Goal: Task Accomplishment & Management: Complete application form

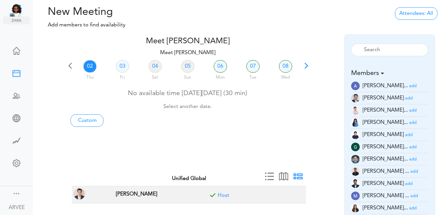
click at [307, 66] on span at bounding box center [306, 67] width 9 height 9
click at [307, 65] on span at bounding box center [306, 67] width 9 height 9
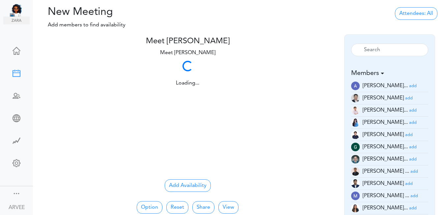
click at [307, 65] on div "Loading... Loading..." at bounding box center [188, 72] width 244 height 29
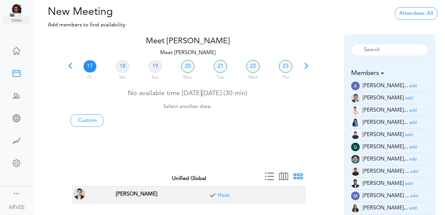
click at [307, 65] on span at bounding box center [306, 67] width 9 height 9
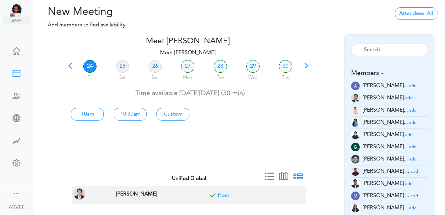
click at [307, 65] on span at bounding box center [306, 67] width 9 height 9
click at [305, 64] on span at bounding box center [306, 67] width 9 height 9
click at [306, 64] on span at bounding box center [306, 67] width 9 height 9
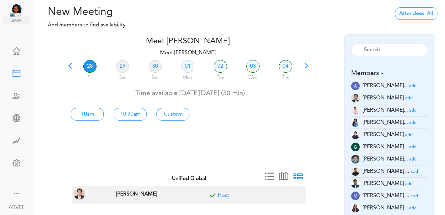
click at [306, 64] on span at bounding box center [306, 67] width 9 height 9
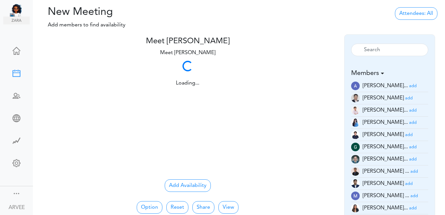
click at [306, 64] on div "Loading... Loading..." at bounding box center [188, 72] width 244 height 29
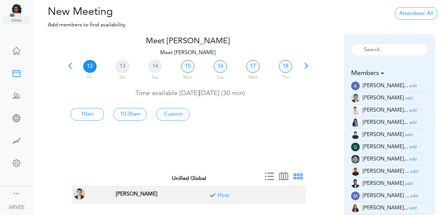
click at [89, 65] on link "12" at bounding box center [89, 66] width 13 height 13
click at [172, 110] on link "Custom" at bounding box center [173, 114] width 33 height 13
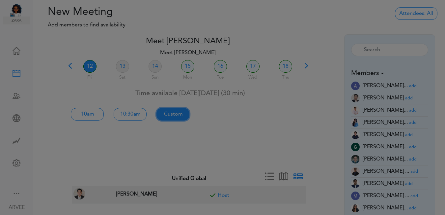
type input "Meet [PERSON_NAME]"
type input "https://us02web.zoom.us/j/9174257685?pwd=VUE3Y2Fpem5ORktDVUZkeE9Yc01vZz09"
type input "2025-12-12T10:00"
type input "2025-12-12T10:30"
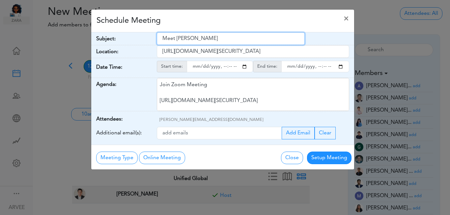
click at [164, 39] on input "Meet [PERSON_NAME]" at bounding box center [231, 38] width 148 height 13
drag, startPoint x: 164, startPoint y: 39, endPoint x: 227, endPoint y: 33, distance: 63.5
click at [227, 33] on input "Meet [PERSON_NAME]" at bounding box center [231, 38] width 148 height 13
paste input "Cholera, Kunal TY25 tax planning"
type input "Cholera, Kunal TY25 tax planning"
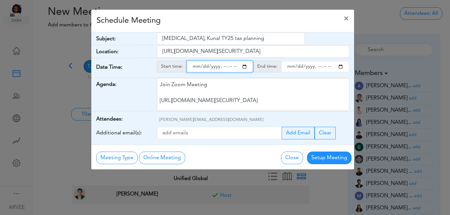
click at [245, 67] on input "starttime" at bounding box center [220, 67] width 66 height 12
click at [224, 67] on input "starttime" at bounding box center [220, 67] width 66 height 12
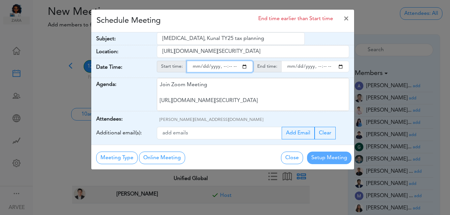
type input "2025-12-12T17:00"
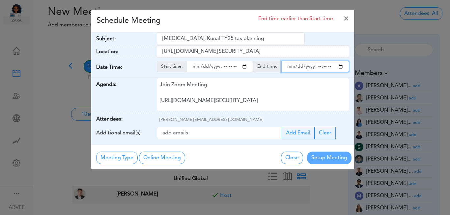
click at [340, 66] on input "endtime" at bounding box center [315, 67] width 68 height 12
click at [318, 67] on input "endtime" at bounding box center [315, 67] width 68 height 12
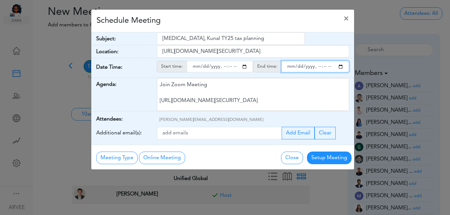
type input "2025-12-12T18:00"
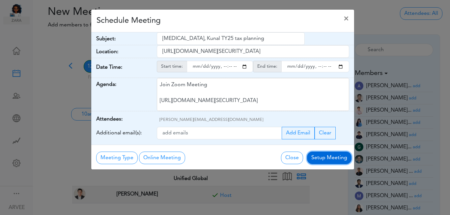
click at [328, 160] on button "Setup Meeting" at bounding box center [329, 157] width 44 height 13
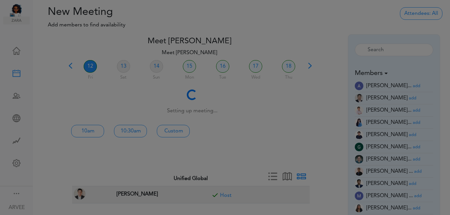
click at [328, 153] on div "Meeting Type No Meeting Type Online Meeting Zoom Meeting Google Meeting Outlook…" at bounding box center [222, 140] width 263 height 25
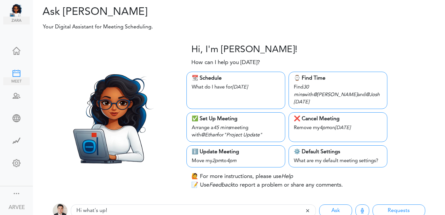
click at [14, 72] on div at bounding box center [16, 72] width 26 height 7
